Goal: Information Seeking & Learning: Learn about a topic

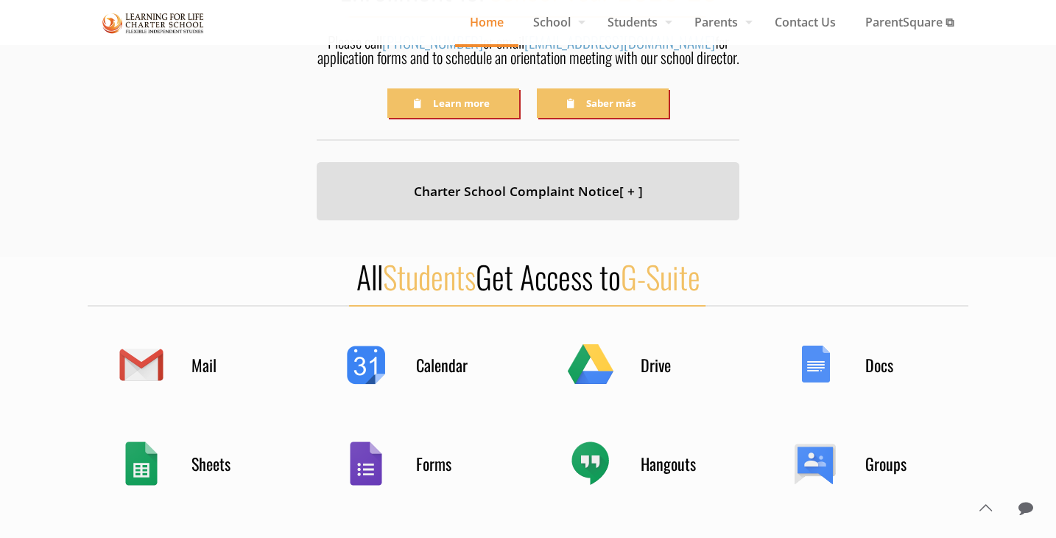
scroll to position [545, 0]
click at [604, 364] on div "Drive" at bounding box center [640, 363] width 147 height 57
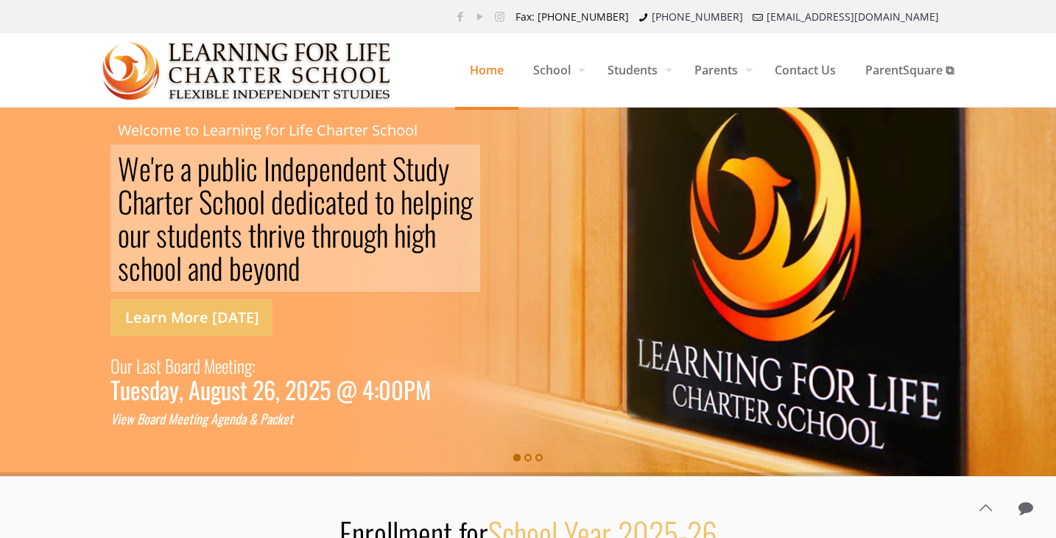
scroll to position [0, 0]
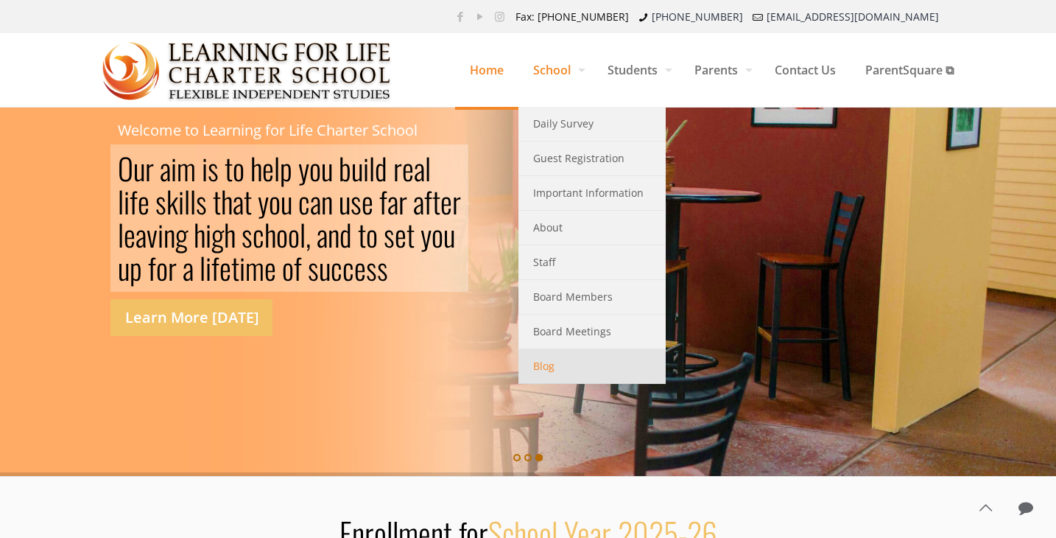
click at [558, 359] on link "Blog" at bounding box center [592, 366] width 147 height 35
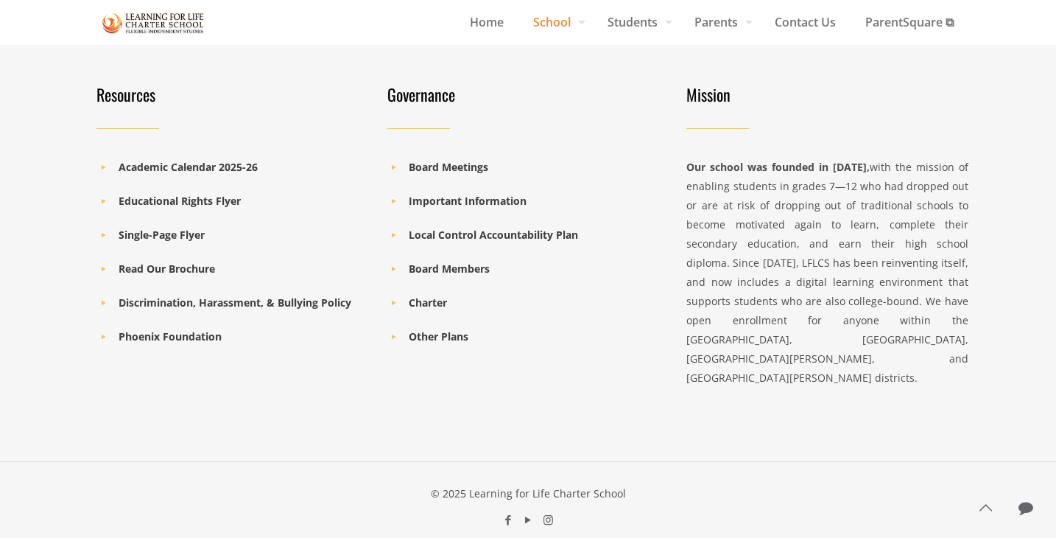
scroll to position [625, 0]
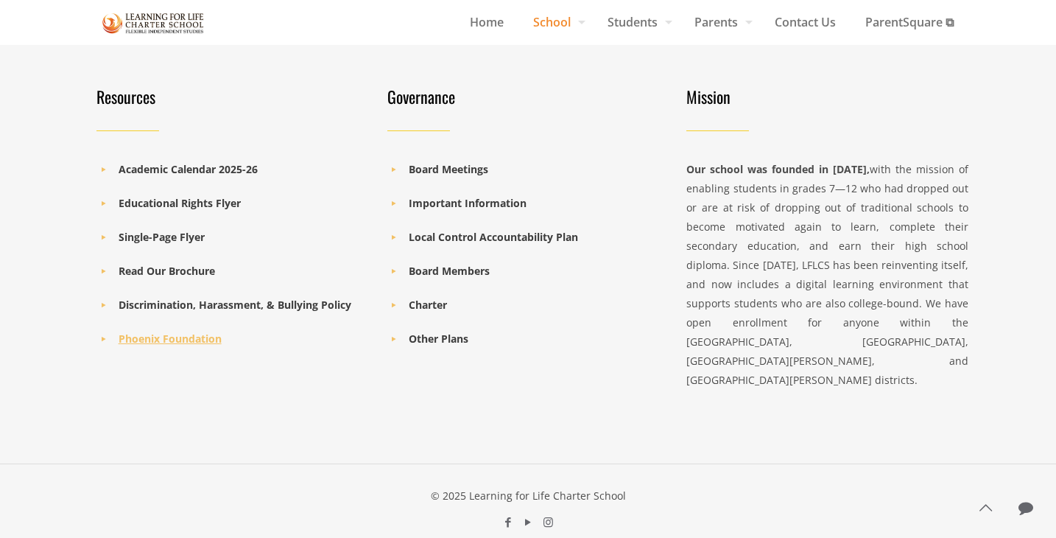
click at [201, 339] on b "Phoenix Foundation" at bounding box center [170, 338] width 103 height 14
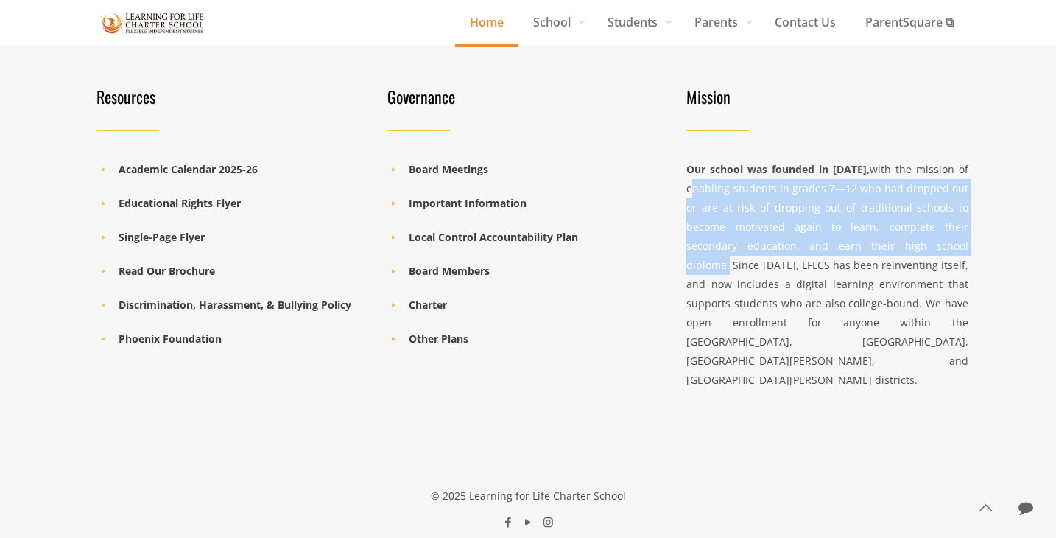
drag, startPoint x: 687, startPoint y: 186, endPoint x: 966, endPoint y: 250, distance: 287.2
click at [966, 250] on div "Our school was founded in [DATE], with the mission of enabling students in grad…" at bounding box center [828, 275] width 282 height 230
copy div "enabling students in grades 7—12 who had dropped out or are at risk of dropping…"
